Goal: Transaction & Acquisition: Purchase product/service

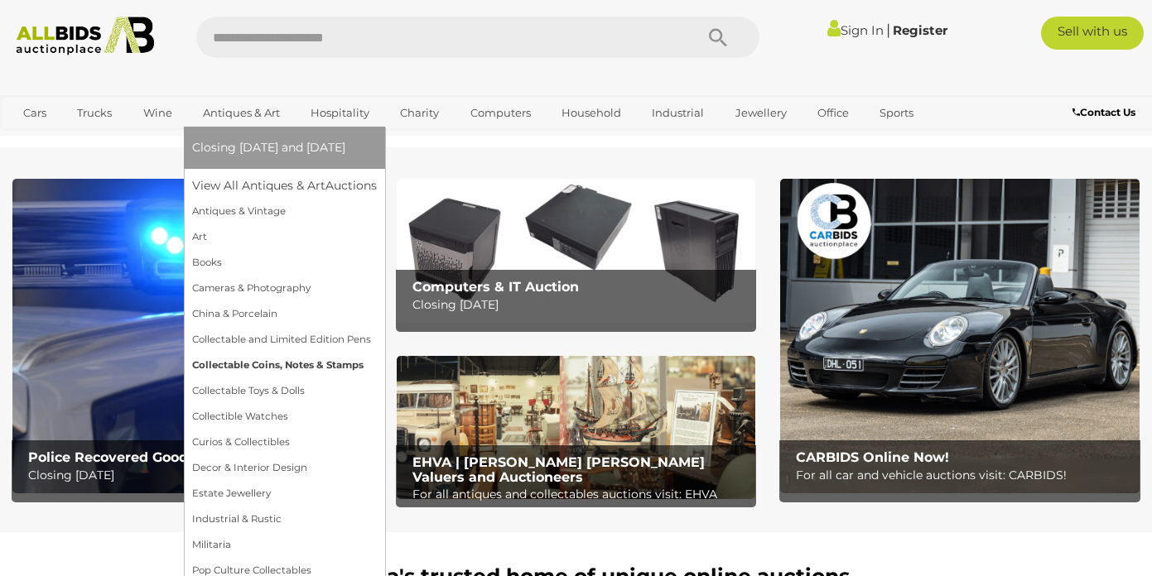
click at [211, 368] on link "Collectable Coins, Notes & Stamps" at bounding box center [284, 366] width 185 height 26
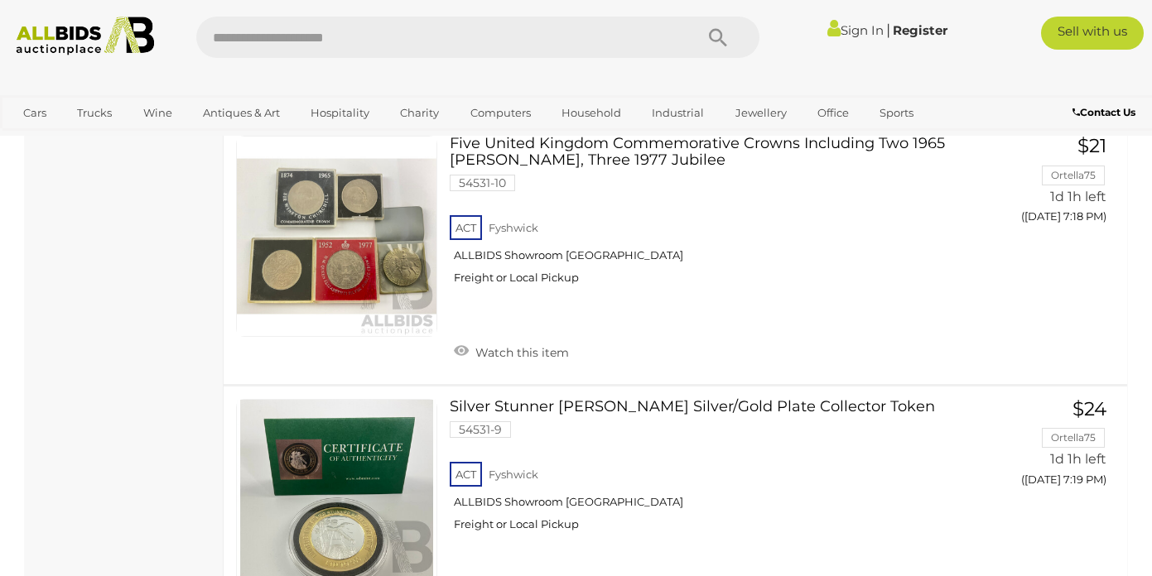
scroll to position [11425, 0]
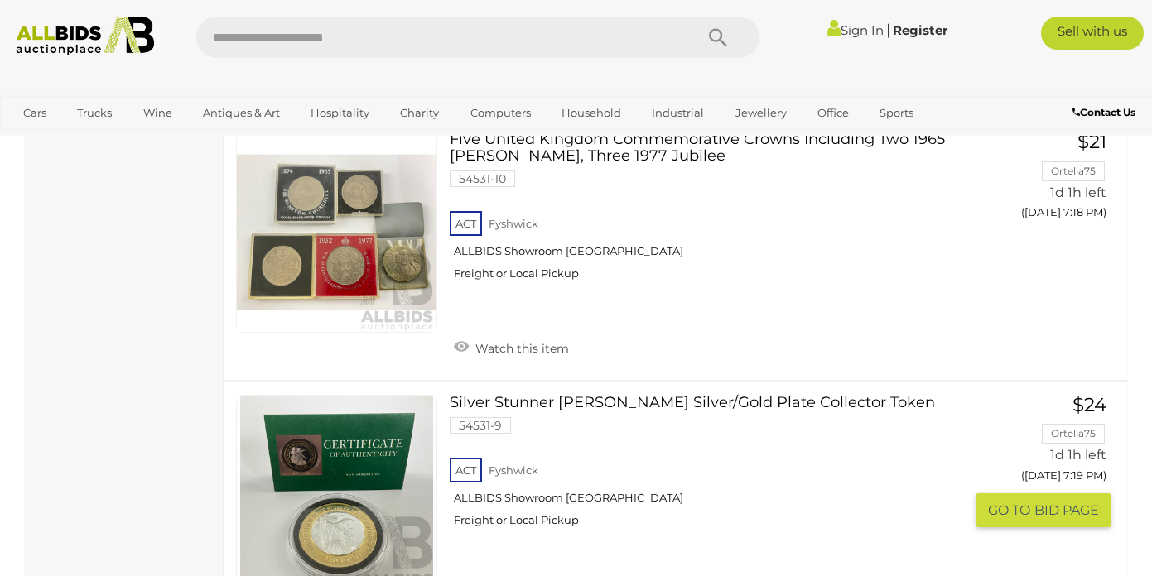
click at [349, 396] on img at bounding box center [337, 496] width 200 height 200
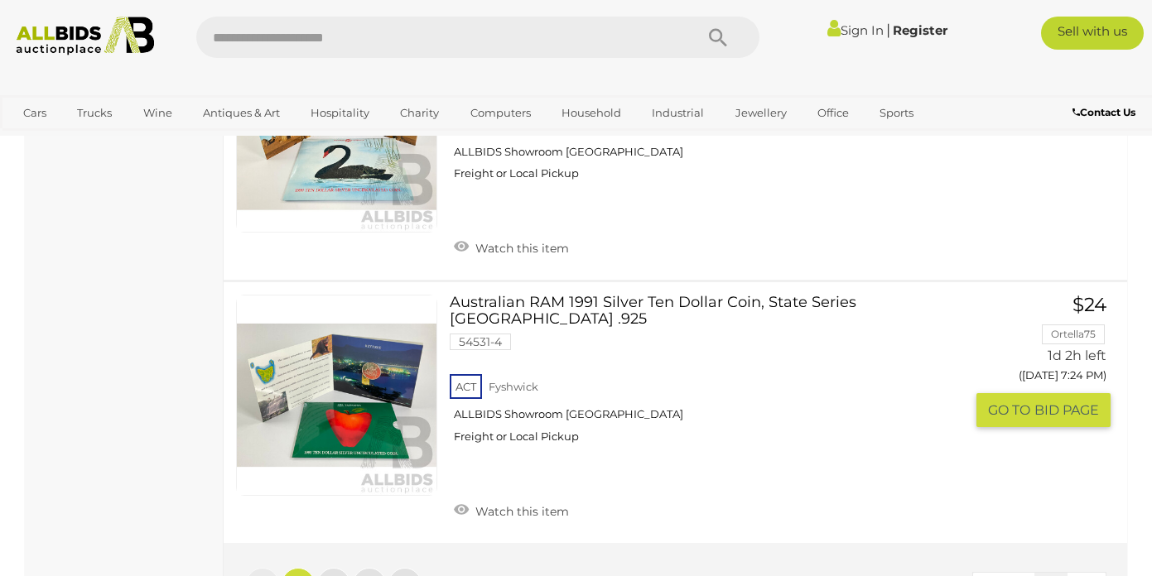
scroll to position [12792, 0]
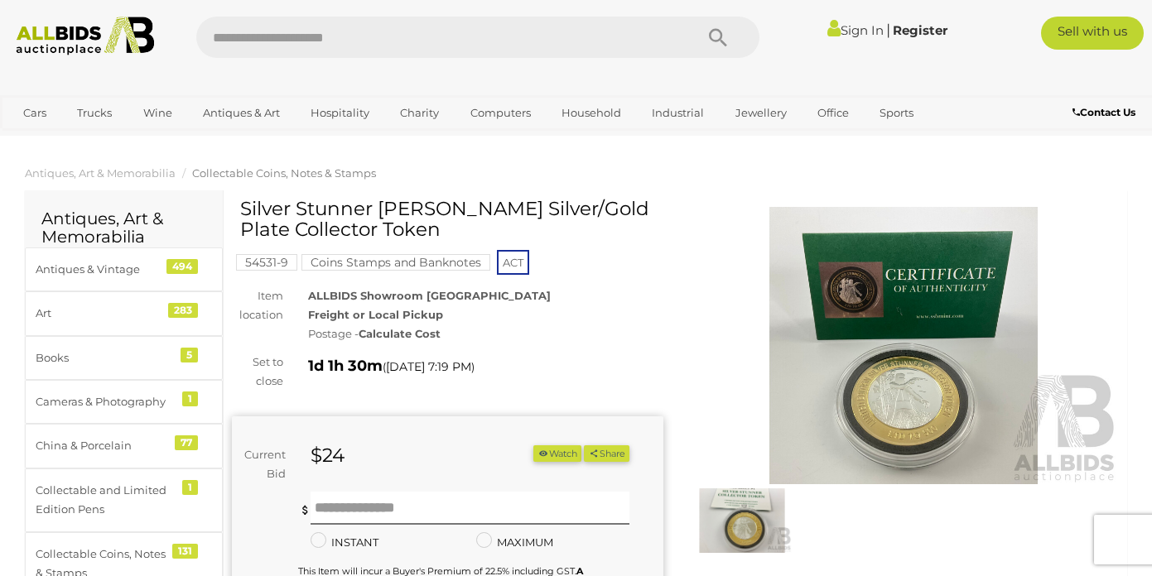
click at [902, 416] on img at bounding box center [903, 345] width 431 height 277
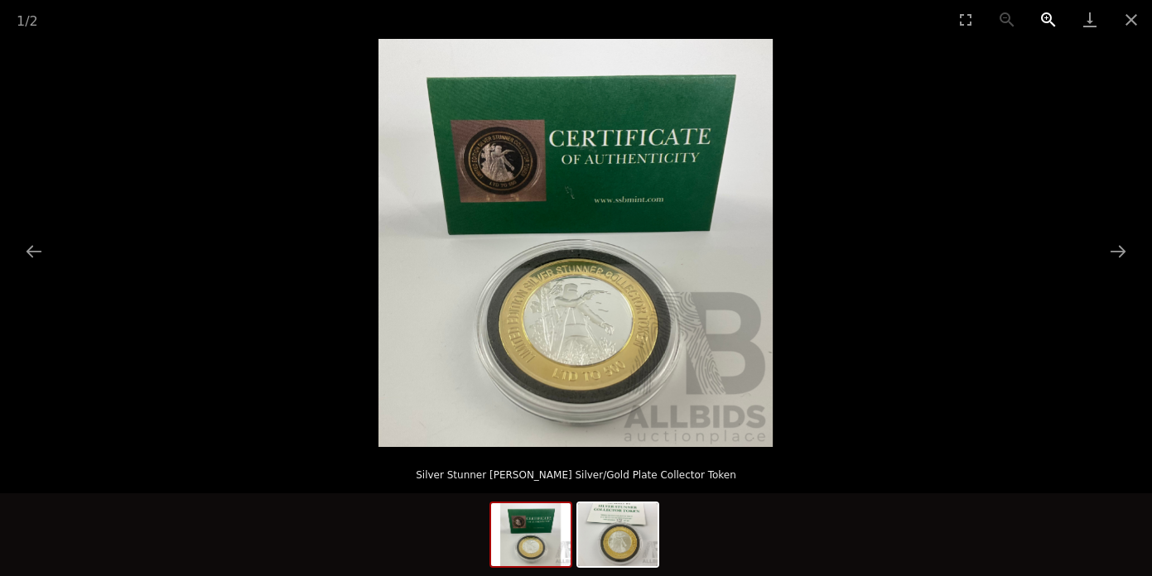
click at [1043, 8] on button "Zoom in" at bounding box center [1048, 19] width 41 height 39
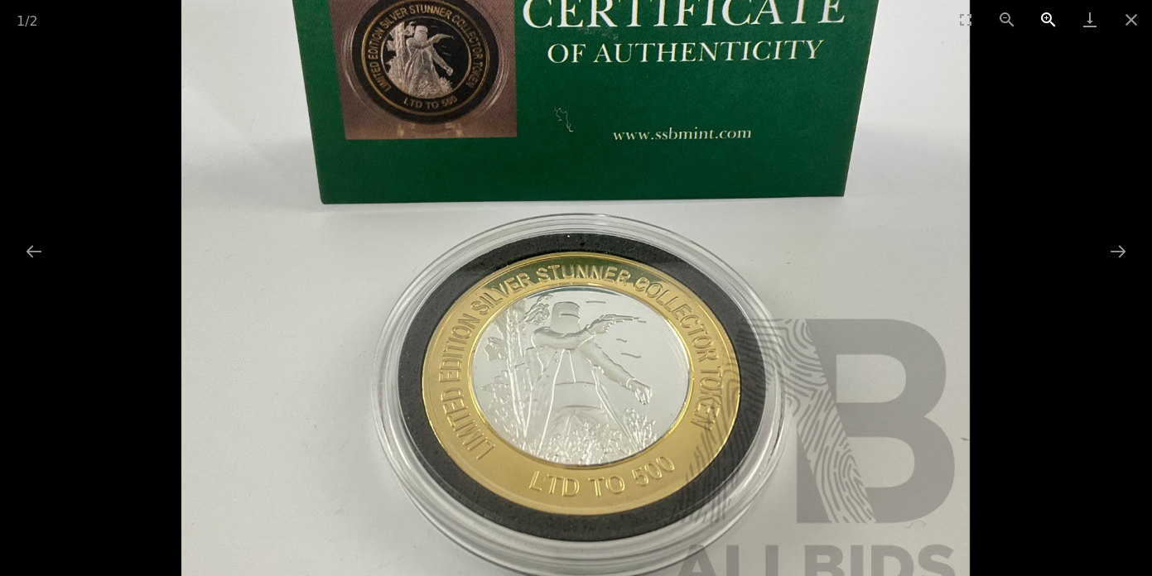
click at [1043, 8] on button "Zoom in" at bounding box center [1048, 19] width 41 height 39
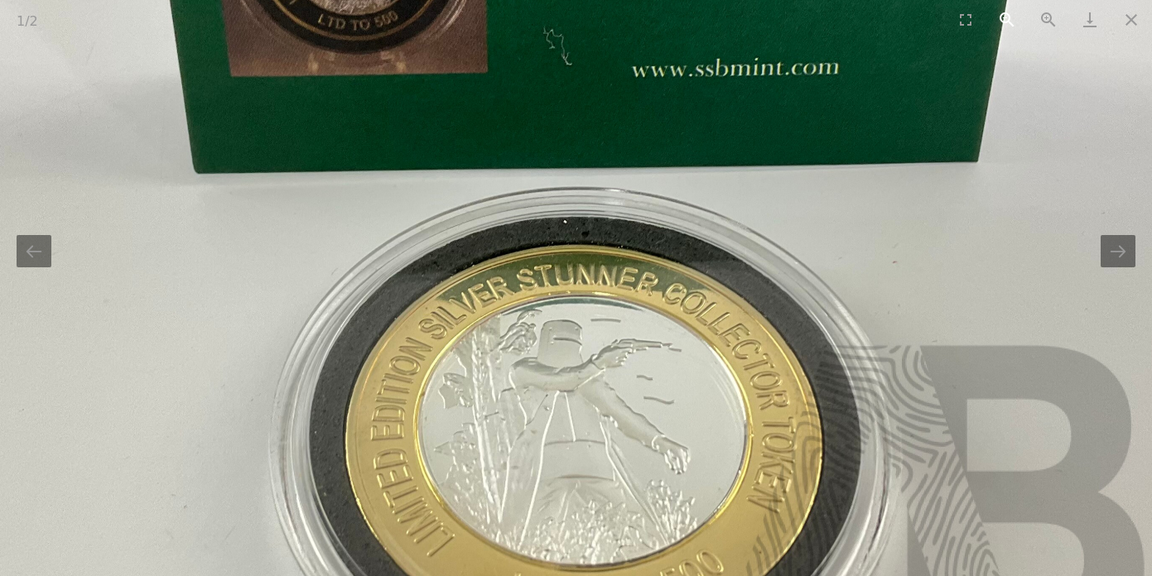
click at [1009, 11] on button "Zoom out" at bounding box center [1006, 19] width 41 height 39
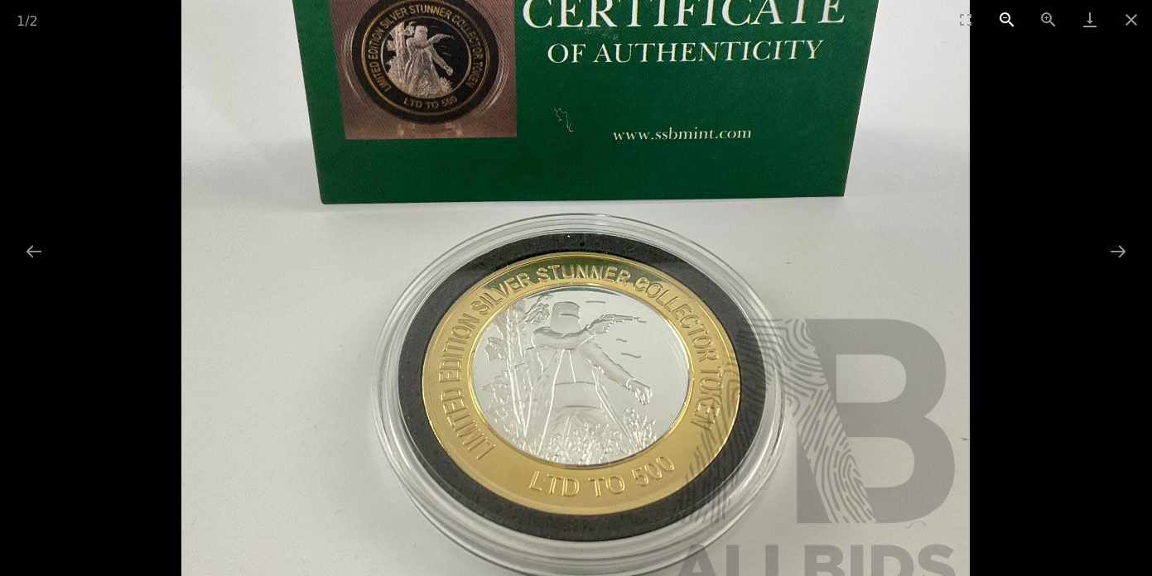
click at [1009, 11] on button "Zoom out" at bounding box center [1006, 19] width 41 height 39
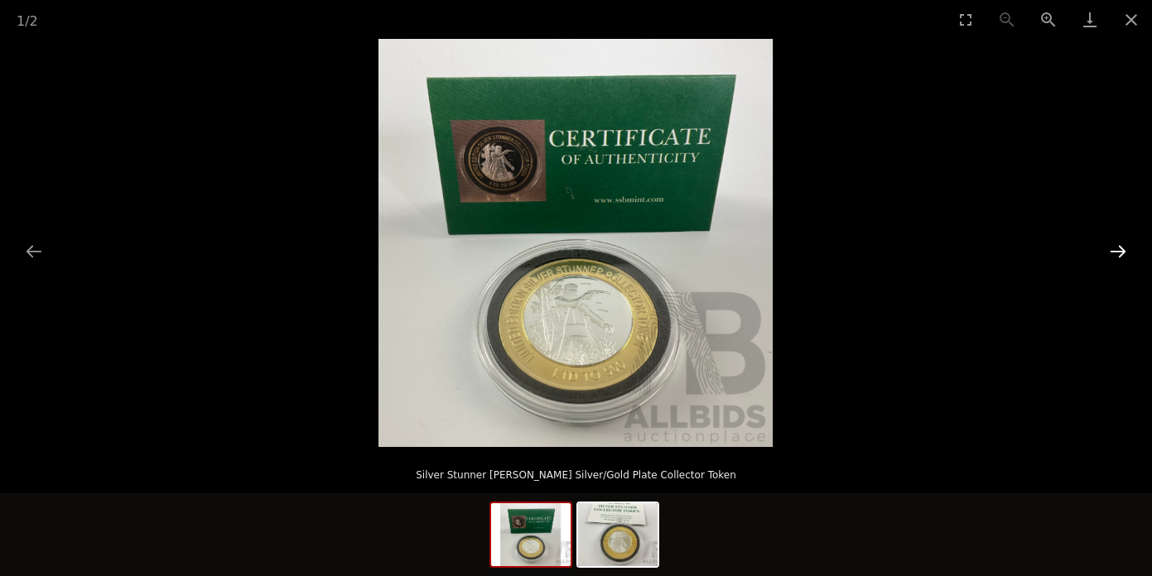
click at [1111, 252] on button "Next slide" at bounding box center [1117, 251] width 35 height 32
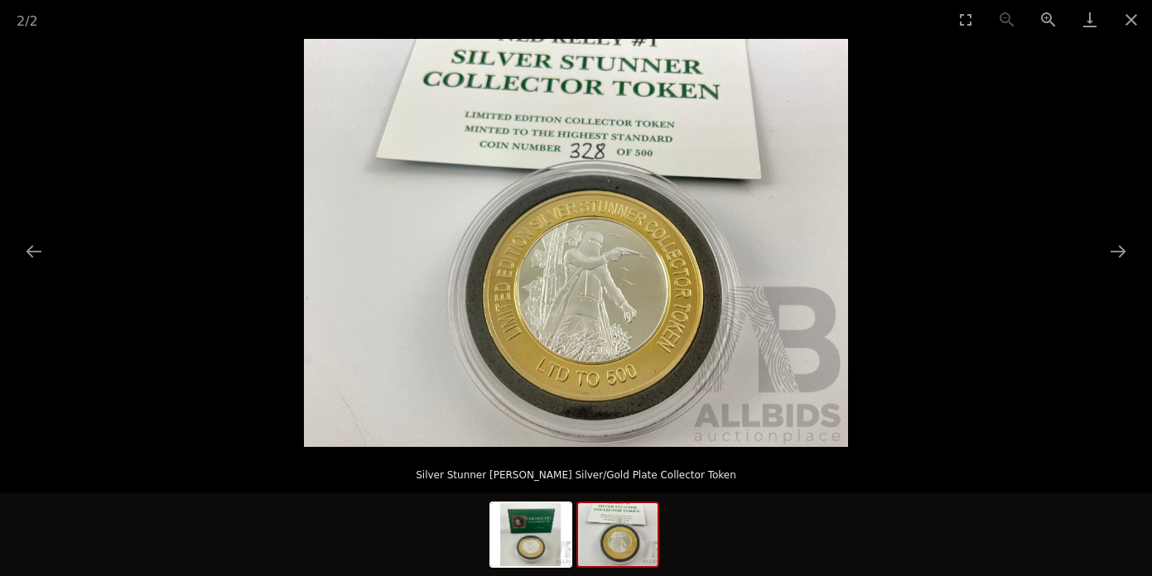
click at [604, 275] on img at bounding box center [576, 243] width 544 height 408
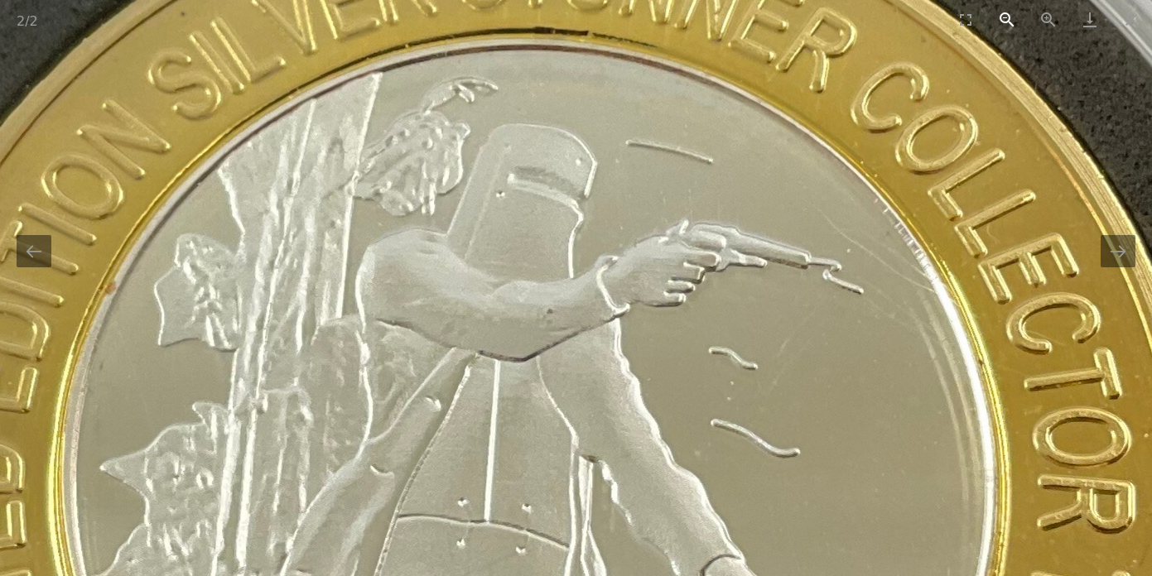
click at [1001, 18] on button "Zoom out" at bounding box center [1006, 19] width 41 height 39
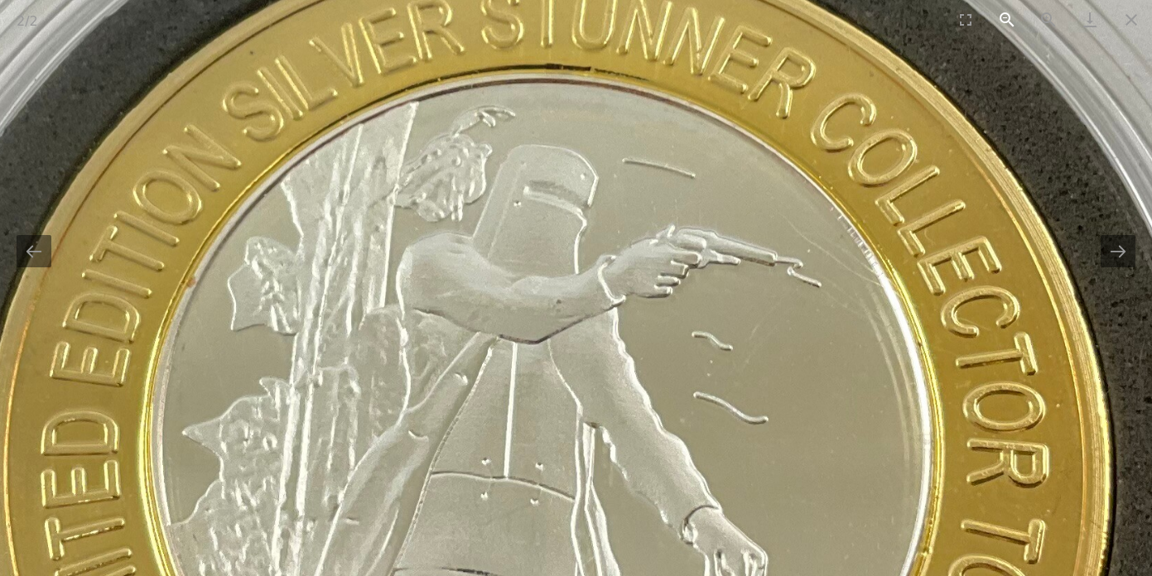
click at [1001, 18] on button "Zoom out" at bounding box center [1006, 19] width 41 height 39
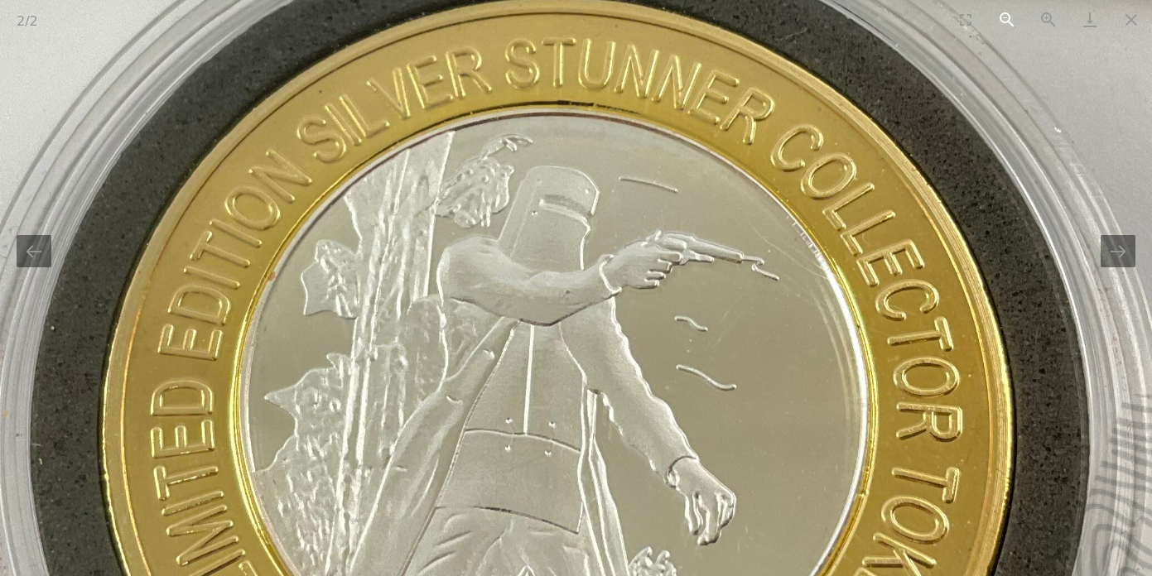
click at [1001, 20] on button "Zoom out" at bounding box center [1006, 19] width 41 height 39
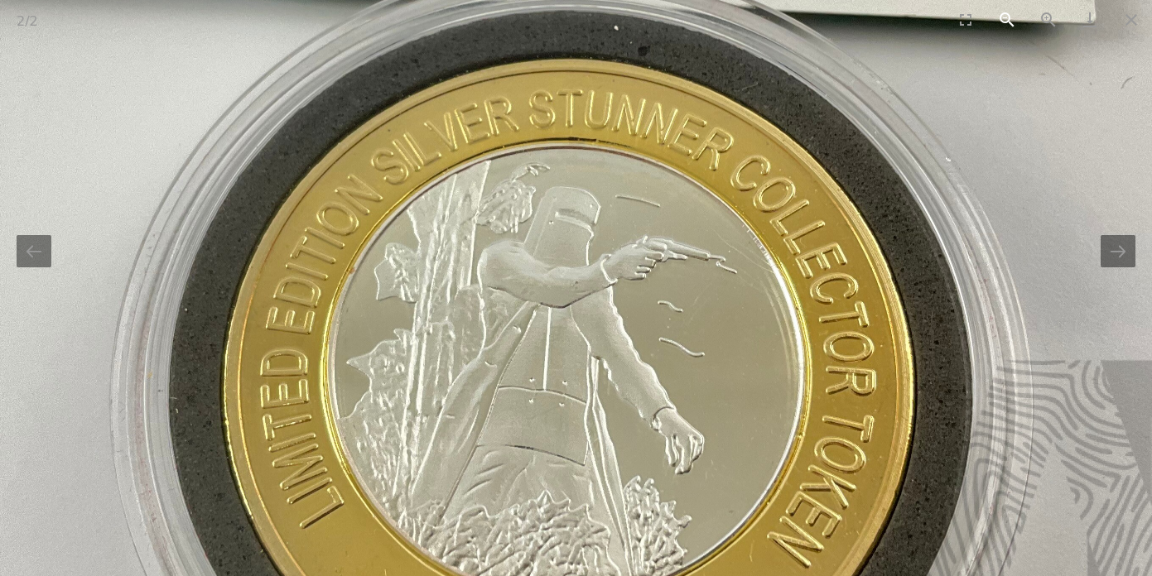
click at [1001, 21] on button "Zoom out" at bounding box center [1006, 19] width 41 height 39
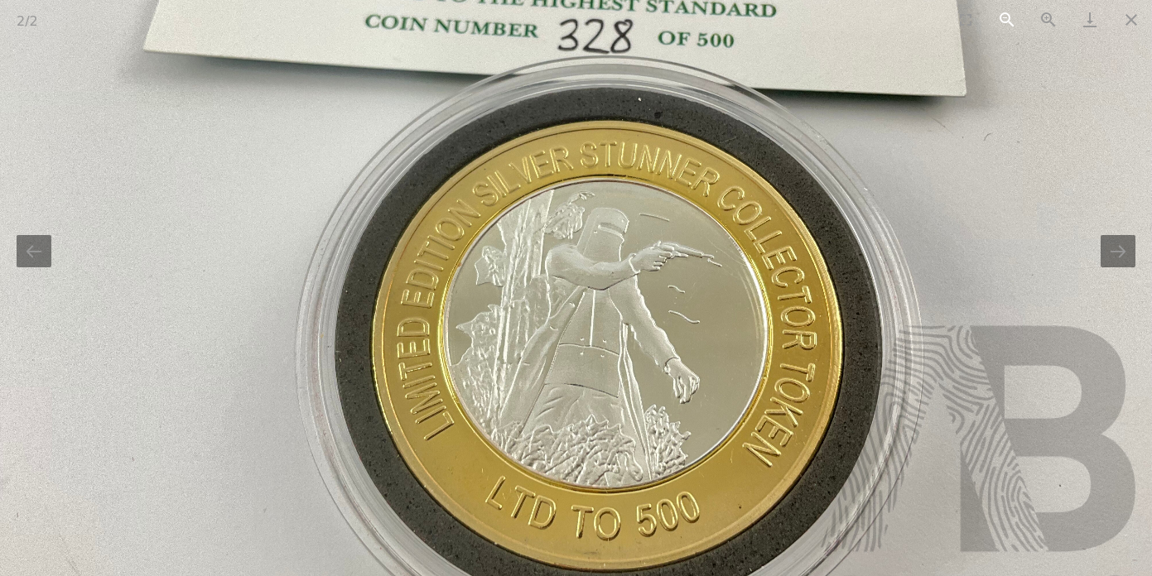
click at [1001, 21] on button "Zoom out" at bounding box center [1006, 19] width 41 height 39
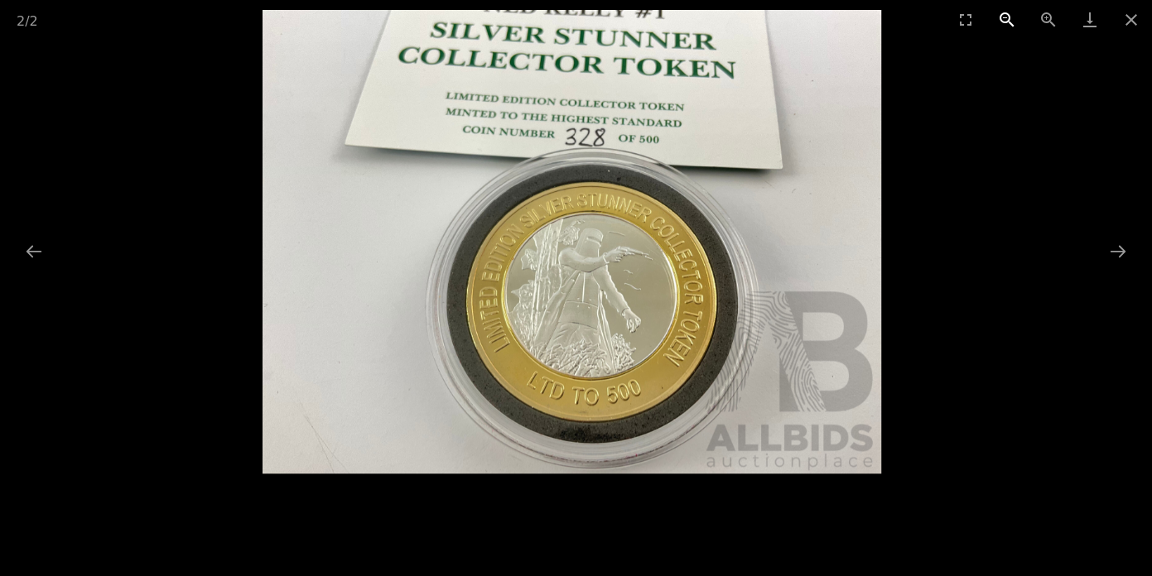
click at [1001, 21] on button "Zoom out" at bounding box center [1006, 19] width 41 height 39
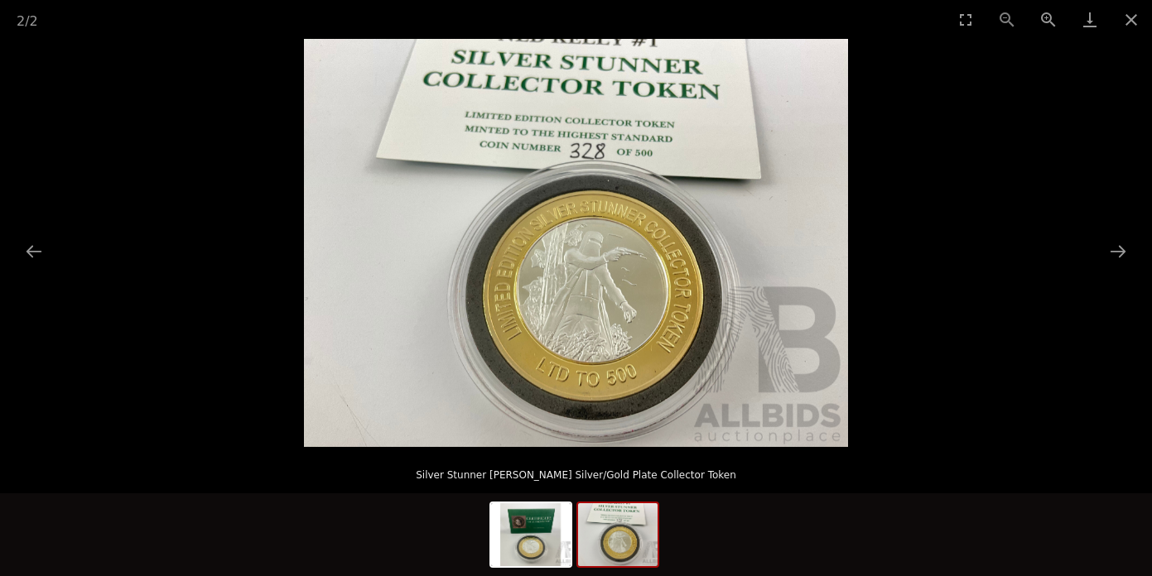
click at [1001, 21] on div "2 / 2" at bounding box center [576, 19] width 1152 height 39
click at [1115, 251] on button "Next slide" at bounding box center [1117, 251] width 35 height 32
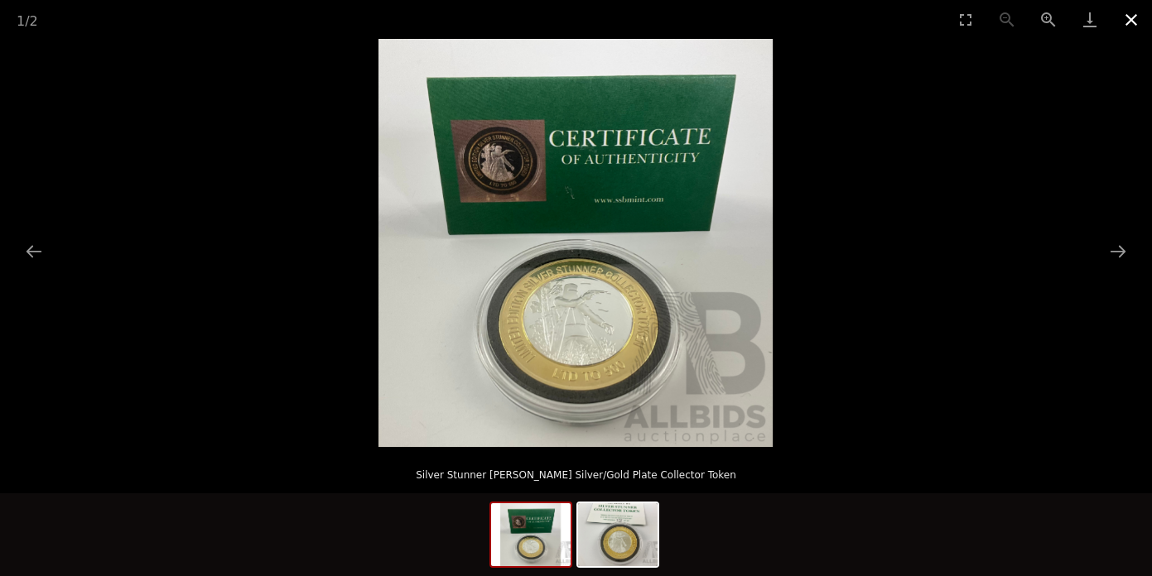
click at [1136, 15] on button "Close gallery" at bounding box center [1130, 19] width 41 height 39
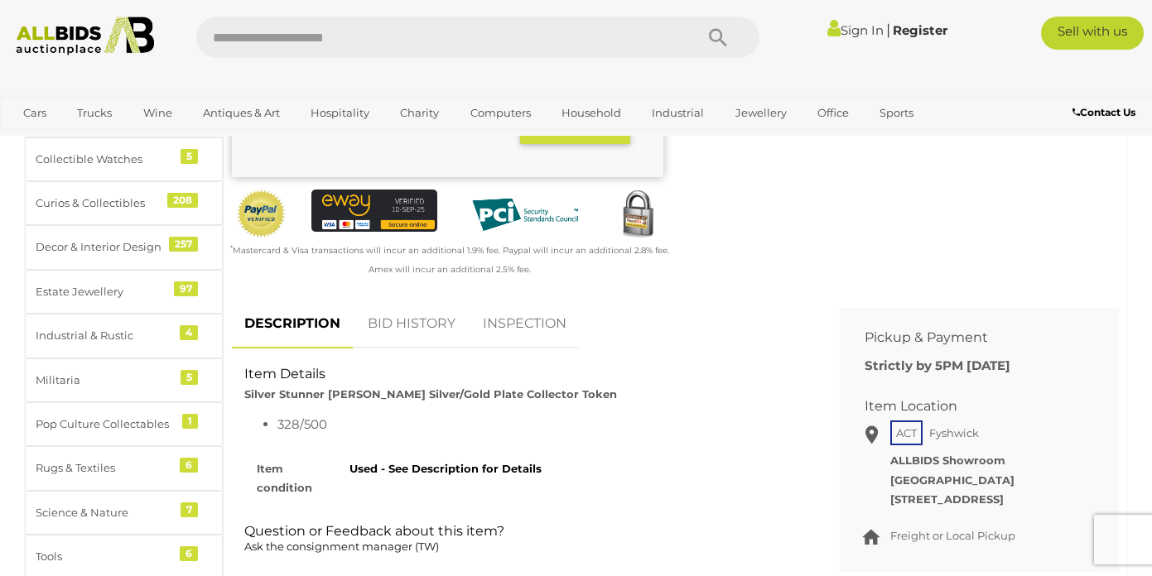
scroll to position [500, 0]
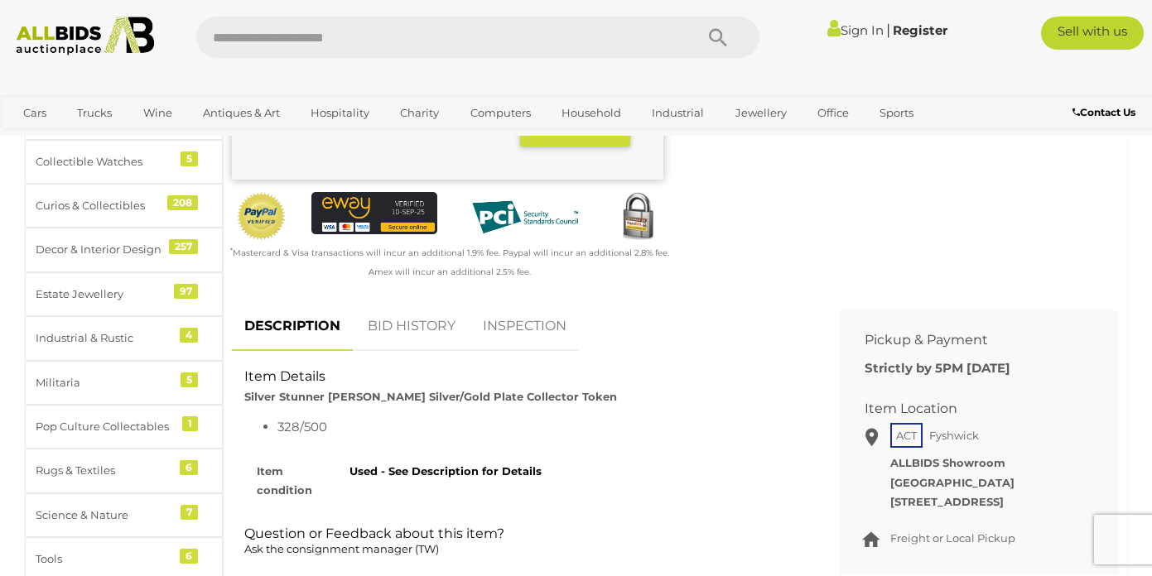
click at [435, 319] on link "BID HISTORY" at bounding box center [411, 326] width 113 height 49
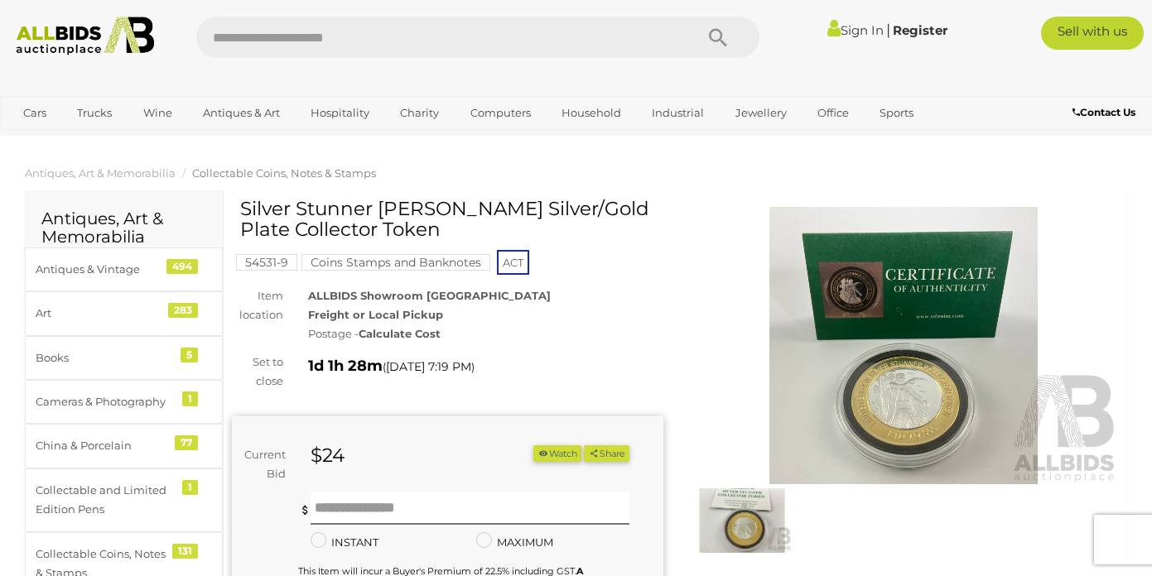
scroll to position [0, 0]
